Goal: Transaction & Acquisition: Obtain resource

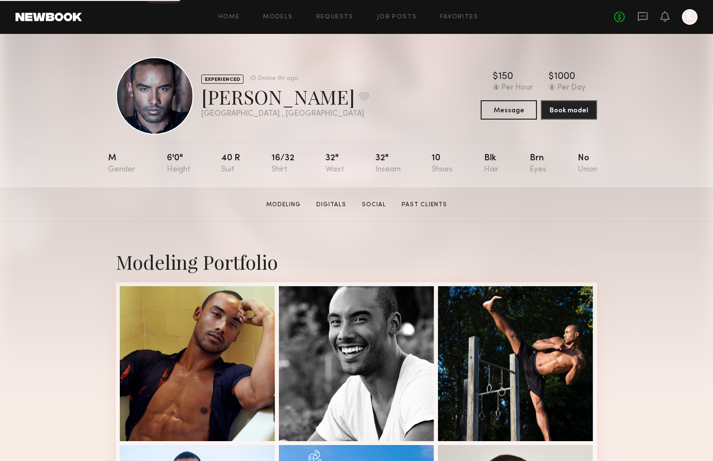
click at [691, 19] on div at bounding box center [690, 17] width 16 height 16
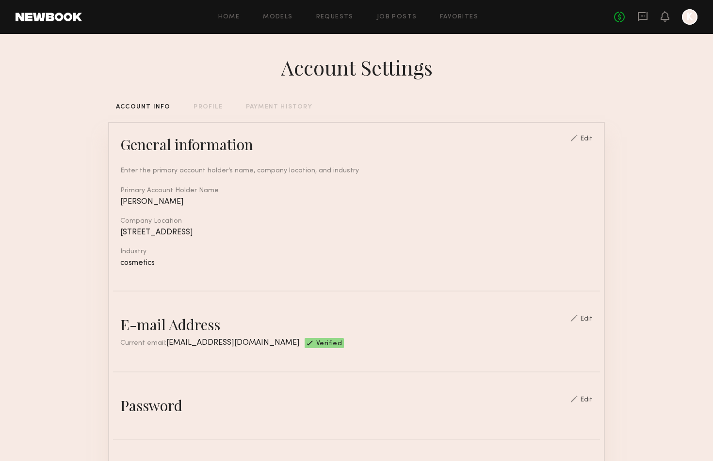
click at [278, 10] on div "Home Models Requests Job Posts Favorites Sign Out No fees up to $5,000 K" at bounding box center [389, 17] width 615 height 16
click at [280, 17] on link "Models" at bounding box center [278, 17] width 30 height 6
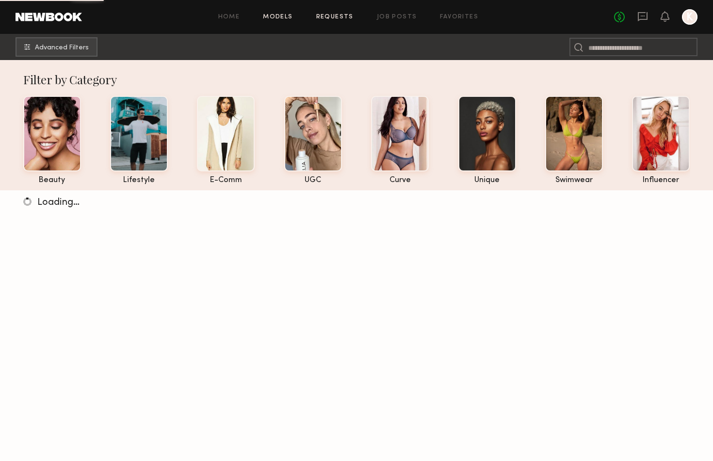
click at [344, 18] on link "Requests" at bounding box center [334, 17] width 37 height 6
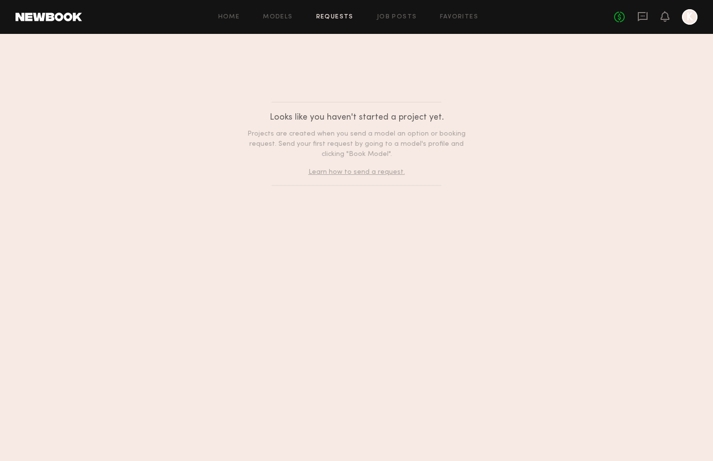
click at [238, 13] on div "Home Models Requests Job Posts Favorites Sign Out No fees up to $5,000 K" at bounding box center [389, 17] width 615 height 16
click at [688, 19] on div at bounding box center [690, 17] width 16 height 16
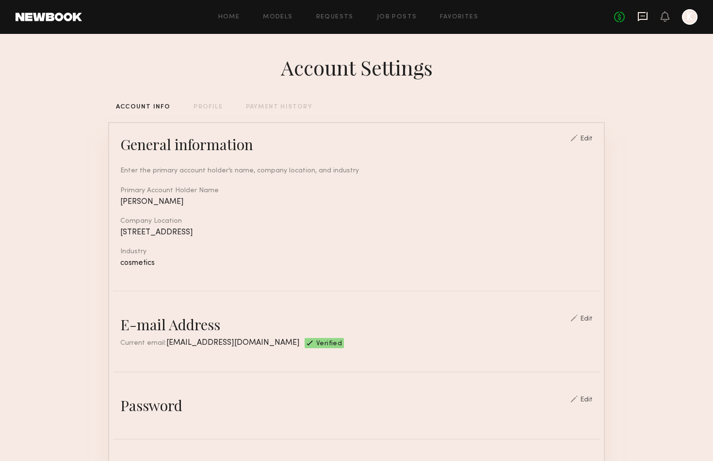
click at [644, 16] on icon at bounding box center [642, 16] width 11 height 11
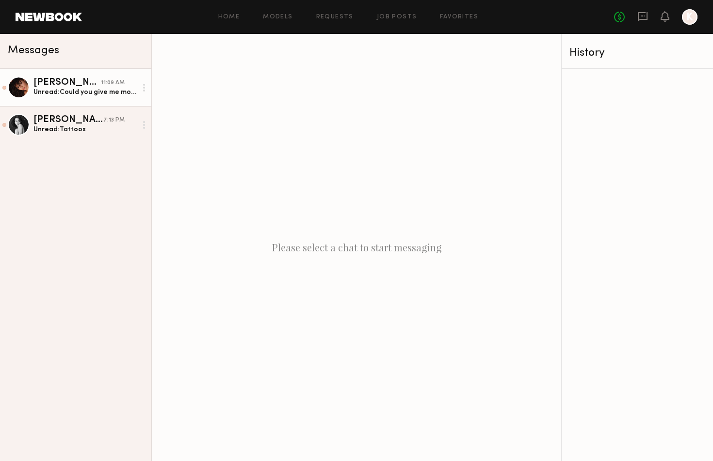
click at [88, 86] on div "[PERSON_NAME]" at bounding box center [66, 83] width 67 height 10
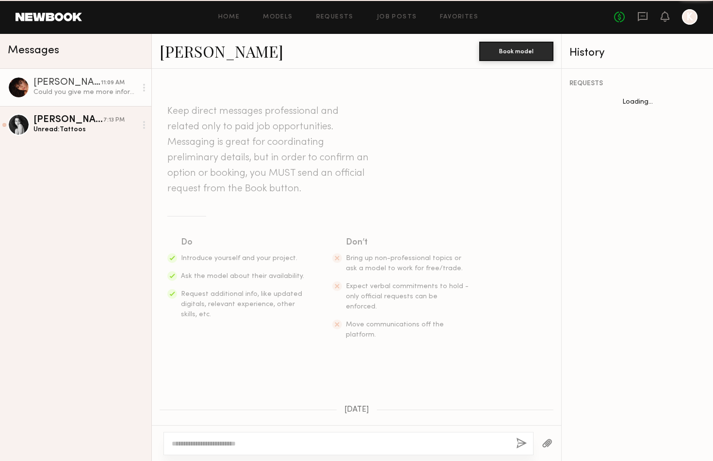
scroll to position [320, 0]
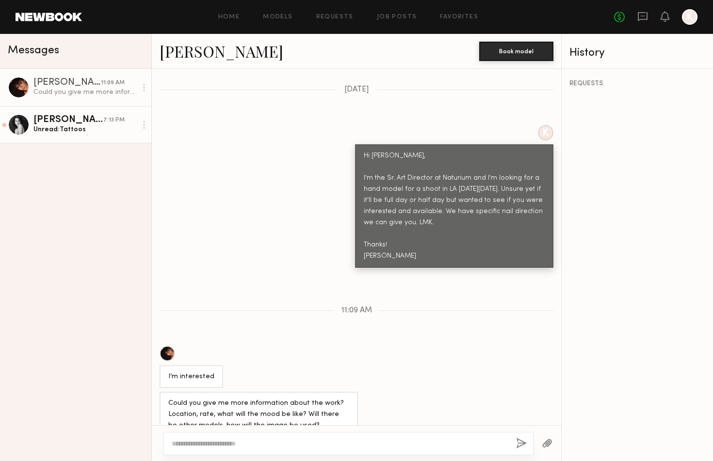
click at [70, 123] on div "[PERSON_NAME]" at bounding box center [68, 120] width 70 height 10
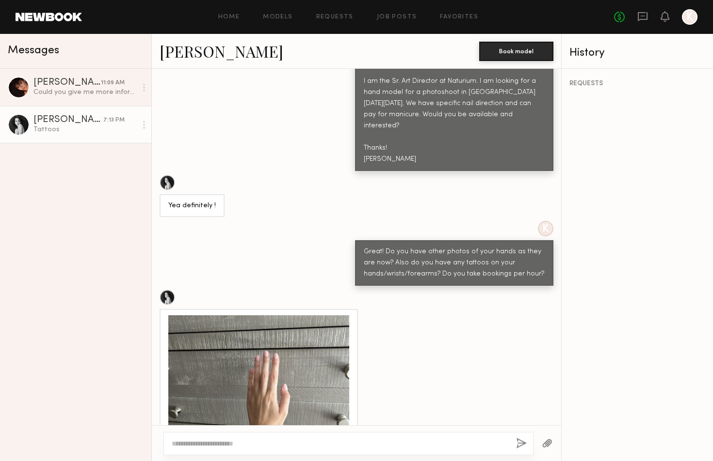
scroll to position [416, 0]
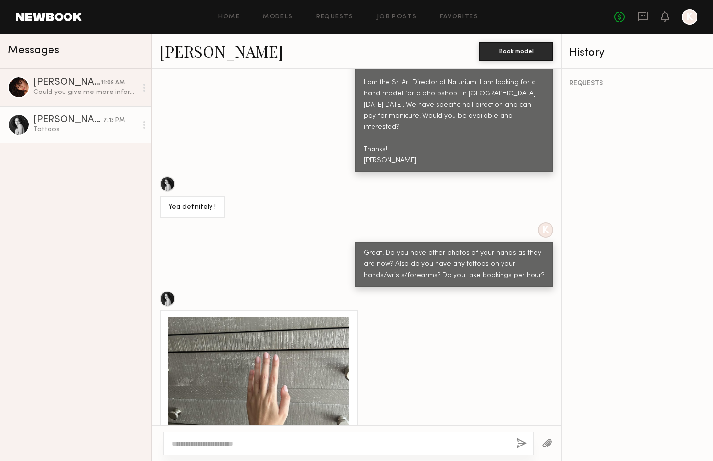
click at [300, 353] on div at bounding box center [258, 407] width 181 height 181
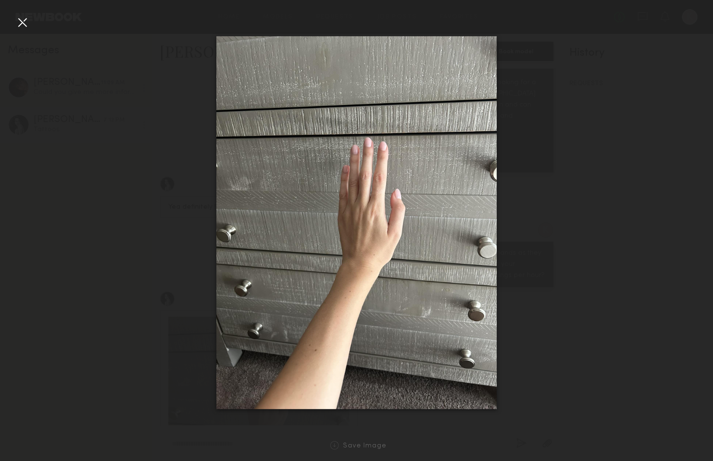
click at [21, 24] on div at bounding box center [23, 23] width 16 height 16
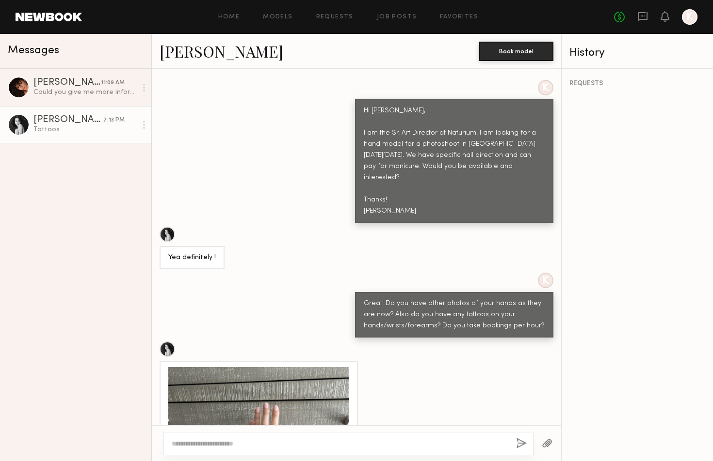
scroll to position [329, 0]
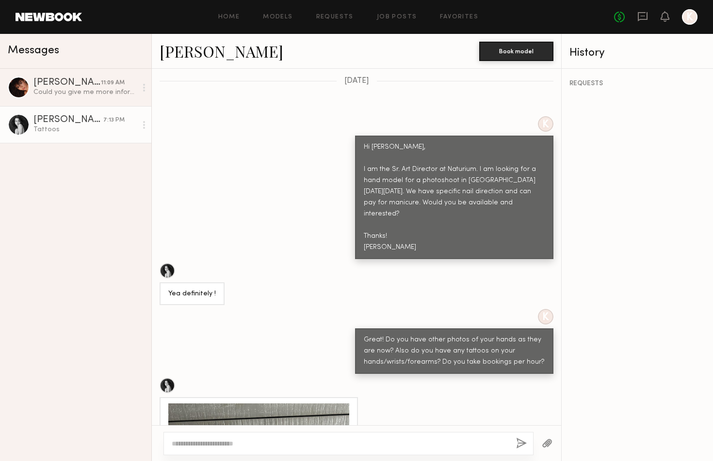
click at [193, 54] on link "[PERSON_NAME]" at bounding box center [221, 51] width 124 height 21
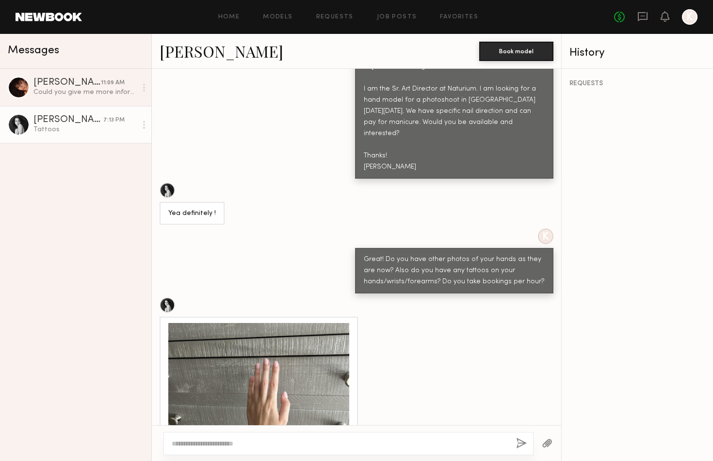
scroll to position [484, 0]
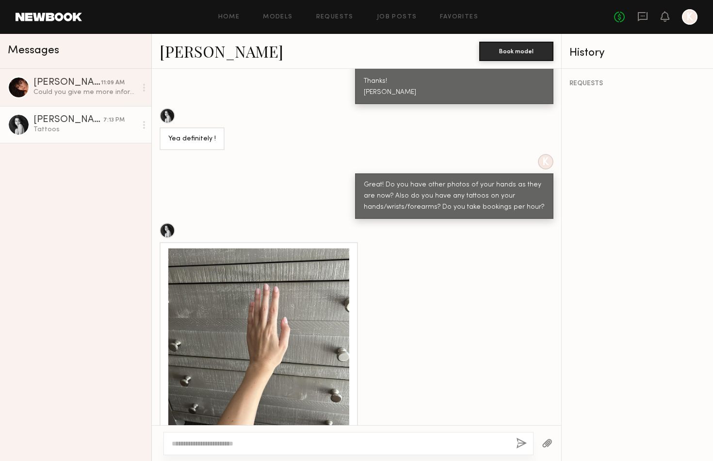
click at [296, 274] on div at bounding box center [258, 339] width 181 height 181
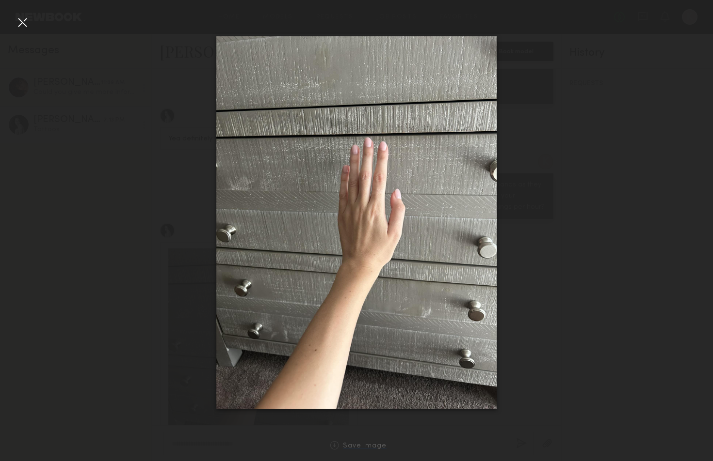
click at [356, 442] on link "Save Image" at bounding box center [356, 446] width 60 height 9
click at [583, 327] on div at bounding box center [356, 223] width 713 height 415
click at [24, 21] on div at bounding box center [23, 23] width 16 height 16
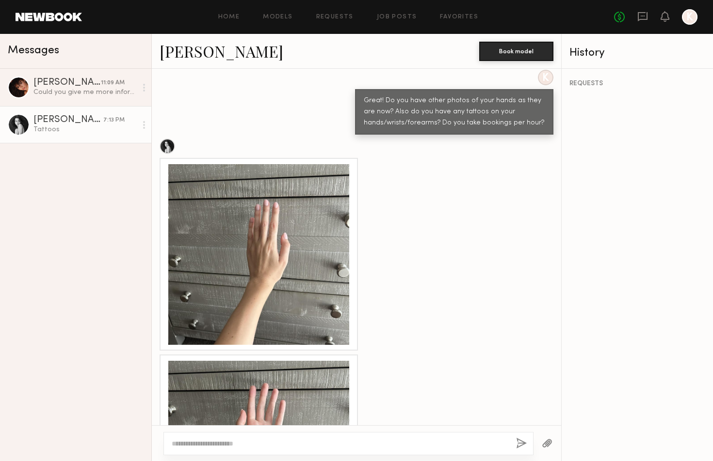
scroll to position [649, 0]
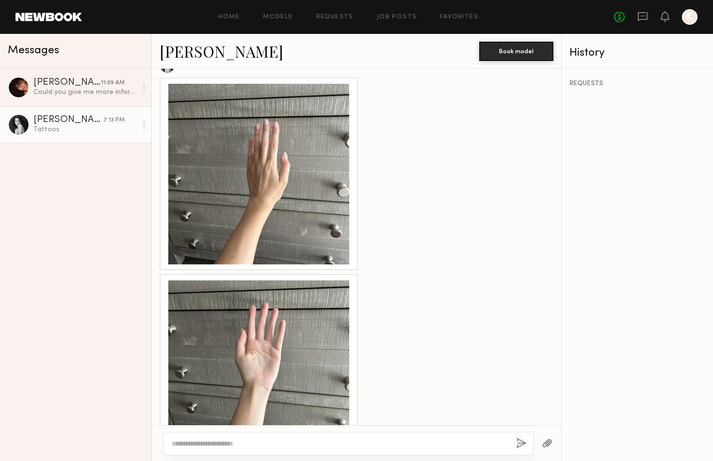
click at [245, 342] on div at bounding box center [258, 371] width 181 height 181
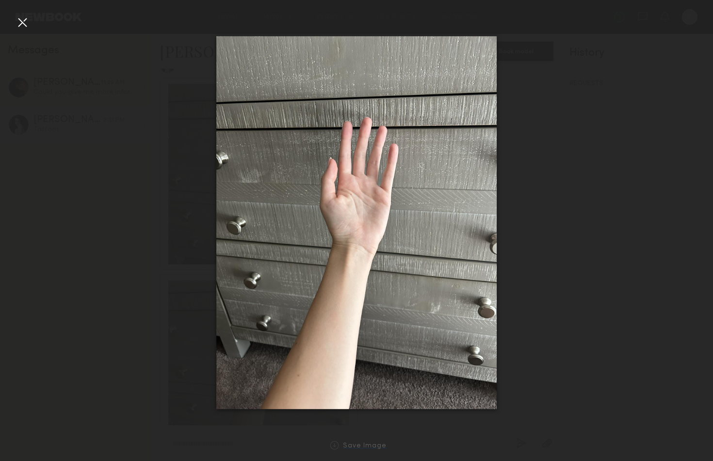
click at [366, 450] on div "Save Image" at bounding box center [365, 446] width 44 height 7
click at [22, 23] on div at bounding box center [23, 23] width 16 height 16
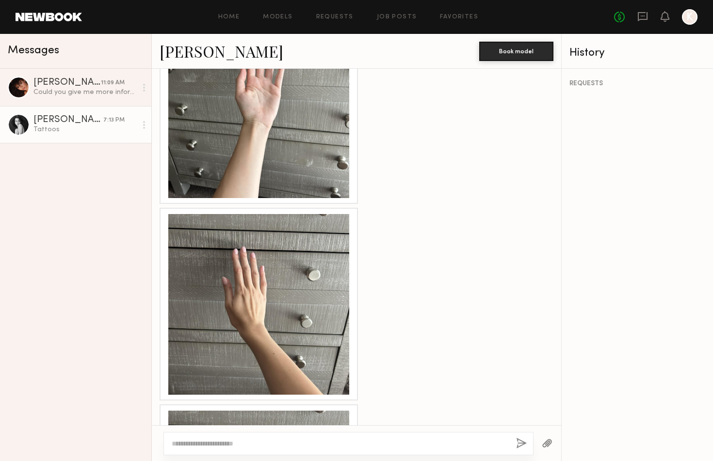
scroll to position [942, 0]
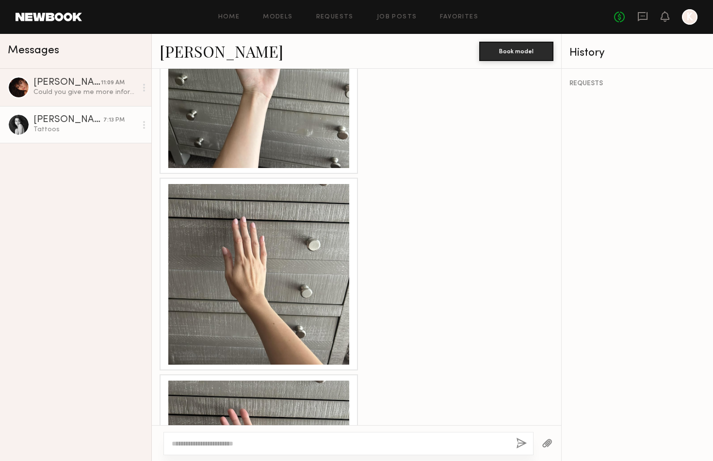
click at [265, 300] on div at bounding box center [258, 274] width 181 height 181
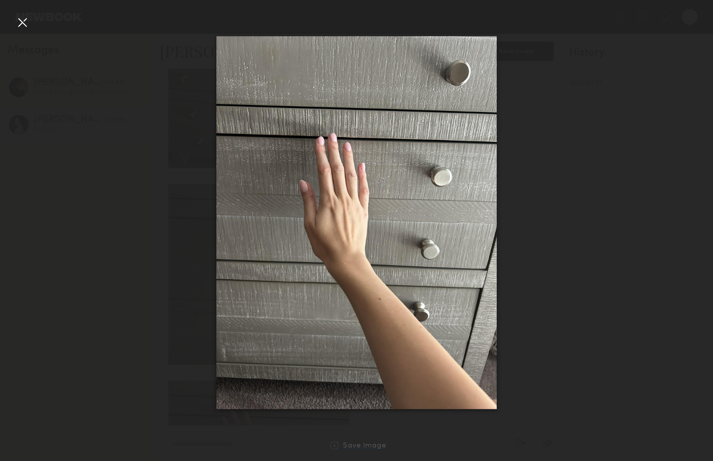
click at [358, 449] on div "Save Image" at bounding box center [365, 446] width 44 height 7
click at [23, 28] on div at bounding box center [23, 23] width 16 height 16
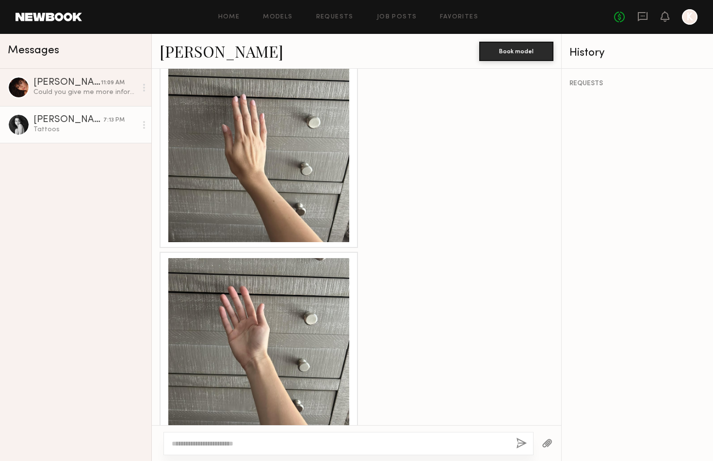
scroll to position [1143, 0]
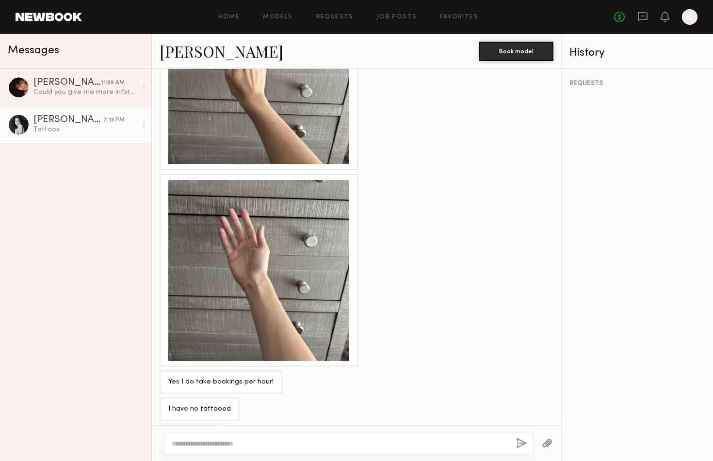
click at [253, 301] on div at bounding box center [258, 270] width 181 height 181
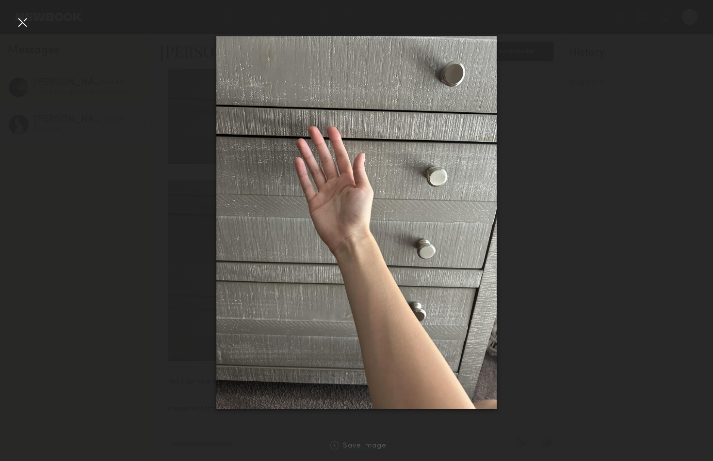
click at [365, 446] on div "Save Image" at bounding box center [365, 446] width 44 height 7
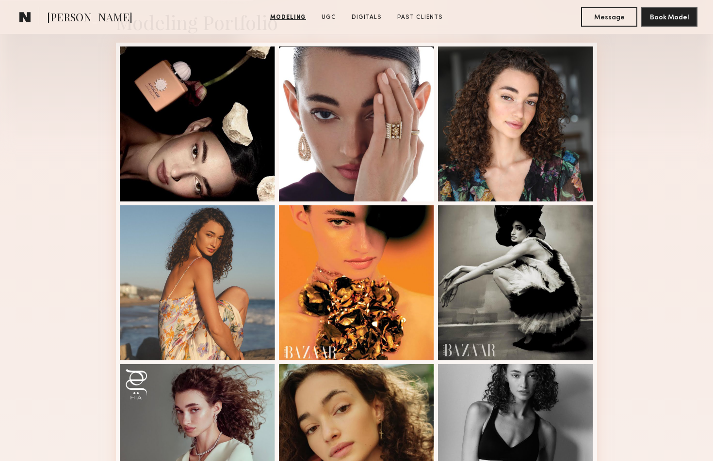
scroll to position [238, 0]
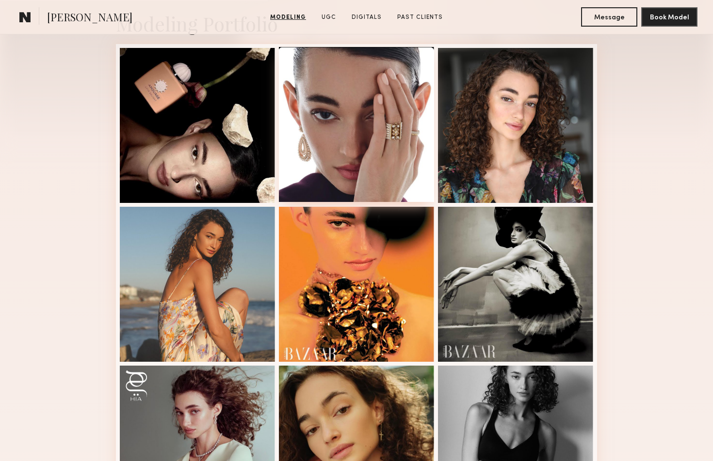
click at [398, 152] on div at bounding box center [356, 124] width 155 height 155
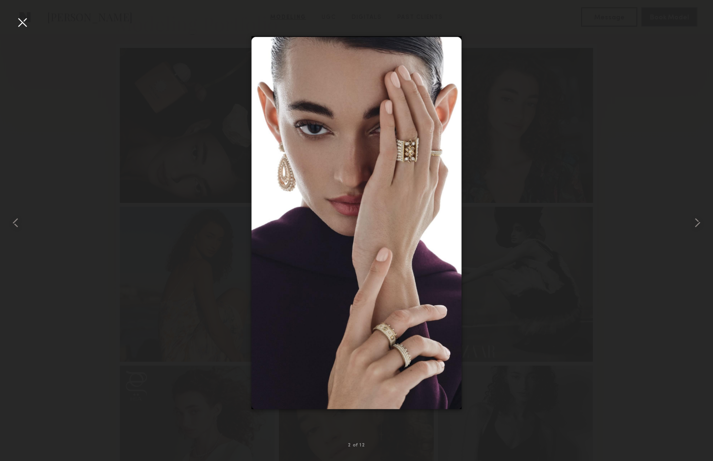
click at [526, 68] on div at bounding box center [356, 223] width 713 height 415
click at [551, 74] on div at bounding box center [356, 223] width 713 height 415
click at [606, 111] on div at bounding box center [356, 223] width 713 height 415
click at [18, 24] on div at bounding box center [23, 23] width 16 height 16
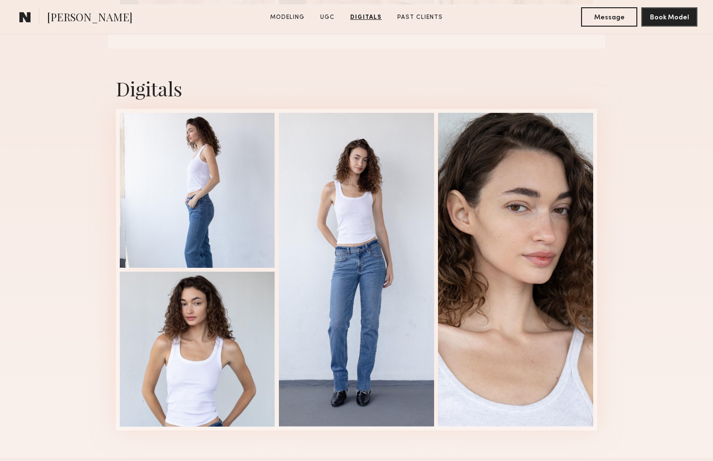
scroll to position [1205, 0]
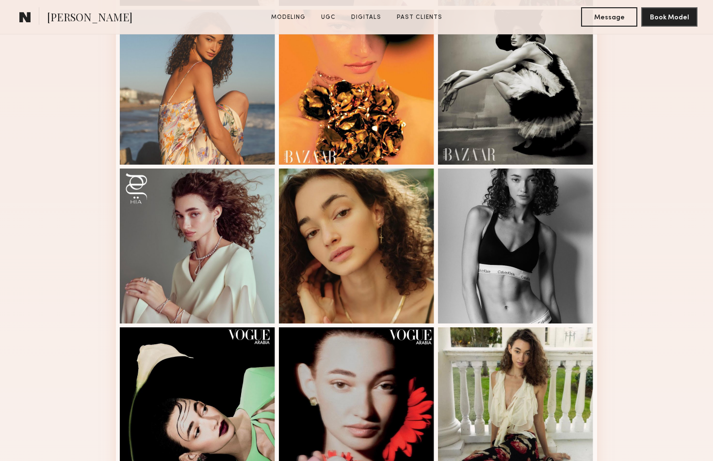
scroll to position [439, 0]
